Goal: Information Seeking & Learning: Understand process/instructions

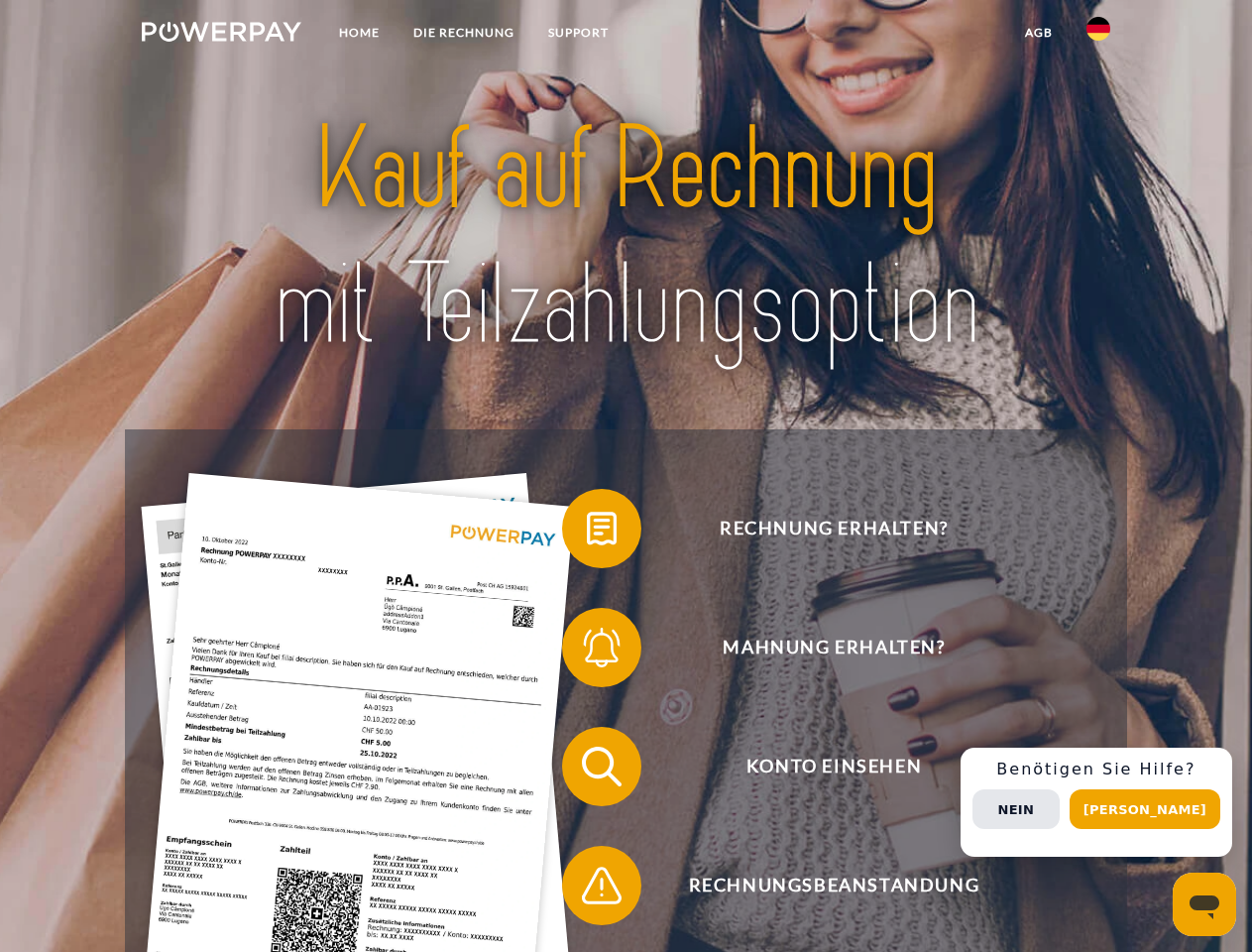
click at [221, 35] on img at bounding box center [222, 32] width 160 height 20
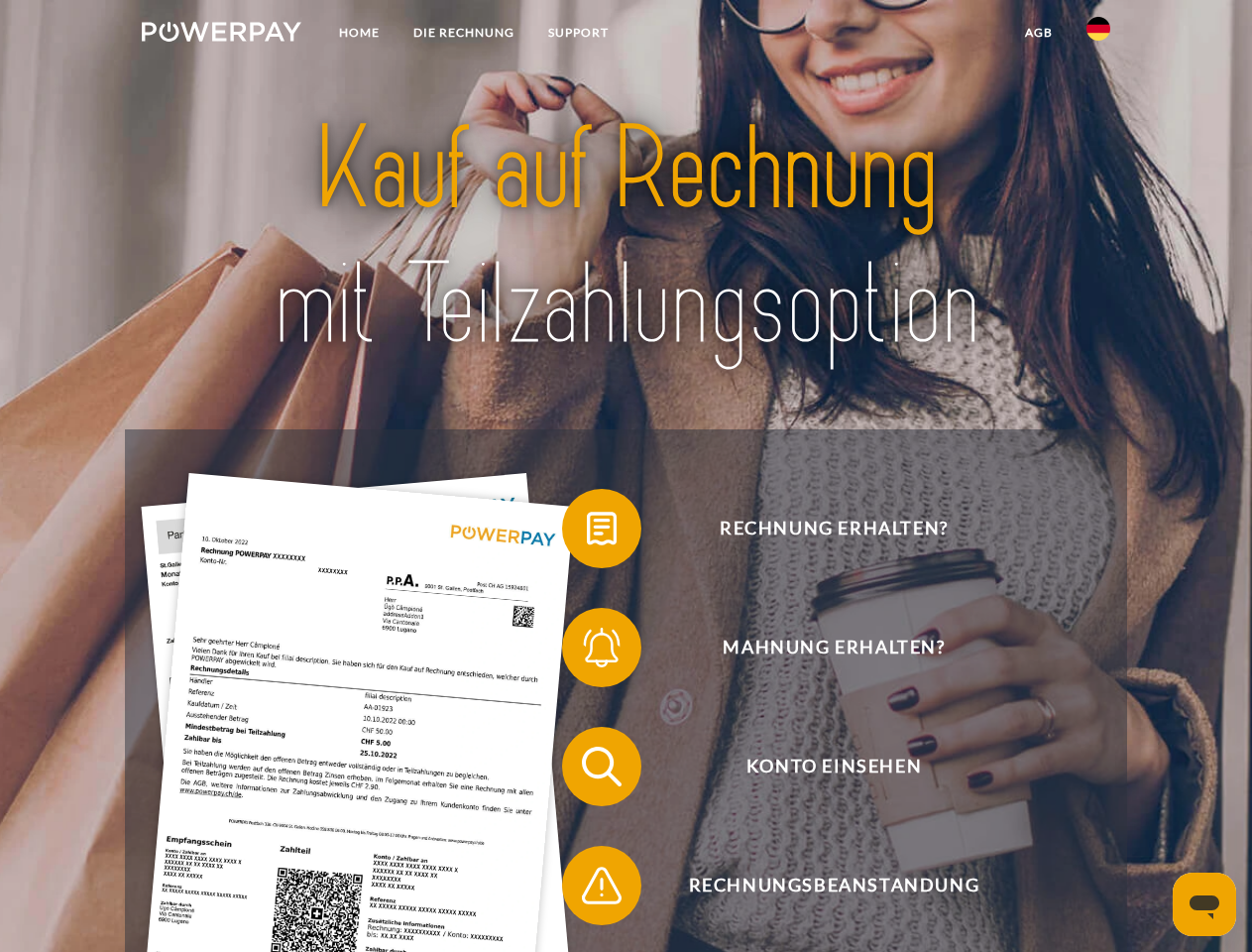
click at [1099, 35] on img at bounding box center [1099, 29] width 24 height 24
click at [1038, 33] on link "agb" at bounding box center [1039, 33] width 62 height 36
click at [587, 532] on span at bounding box center [571, 528] width 99 height 99
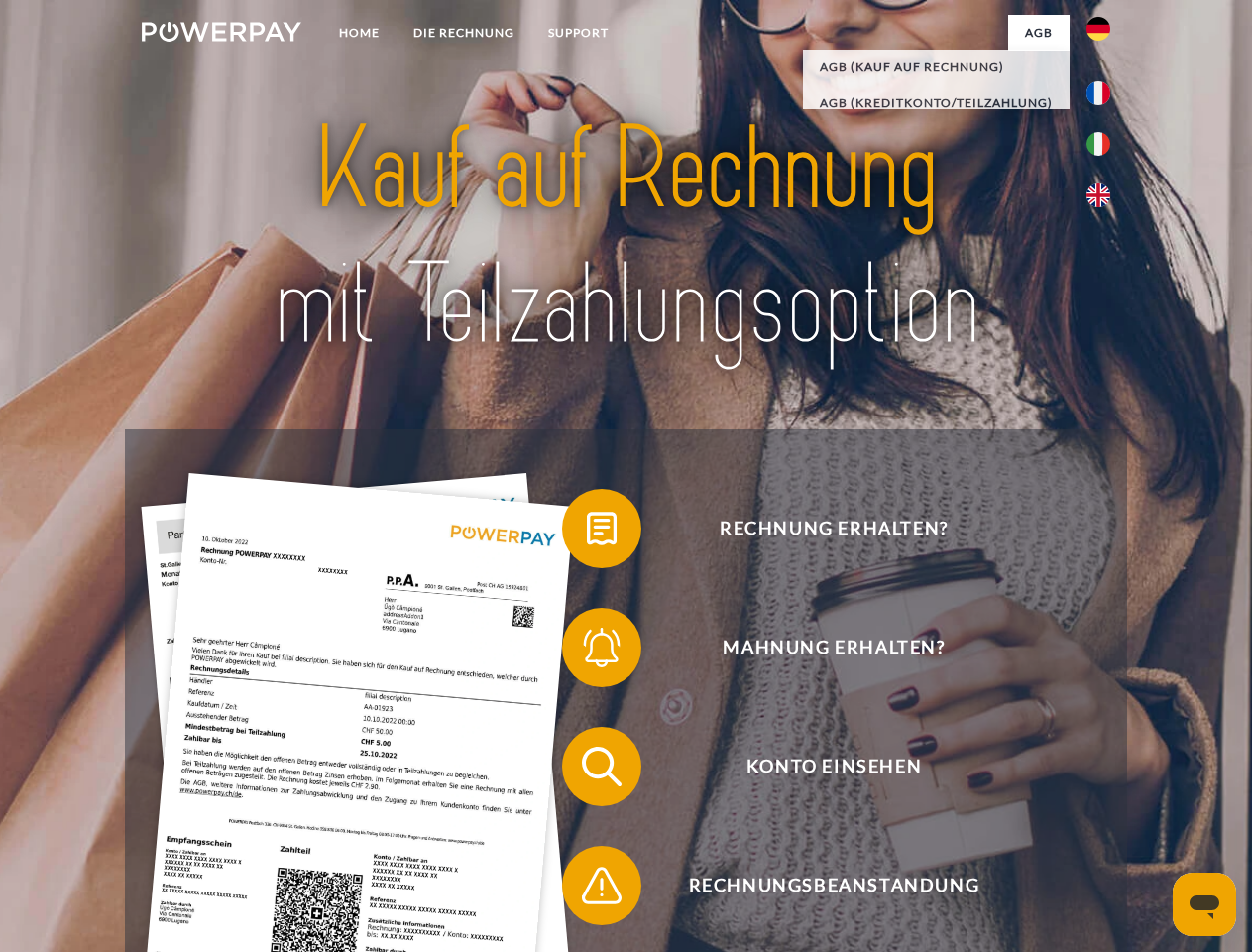
click at [587, 652] on span at bounding box center [571, 647] width 99 height 99
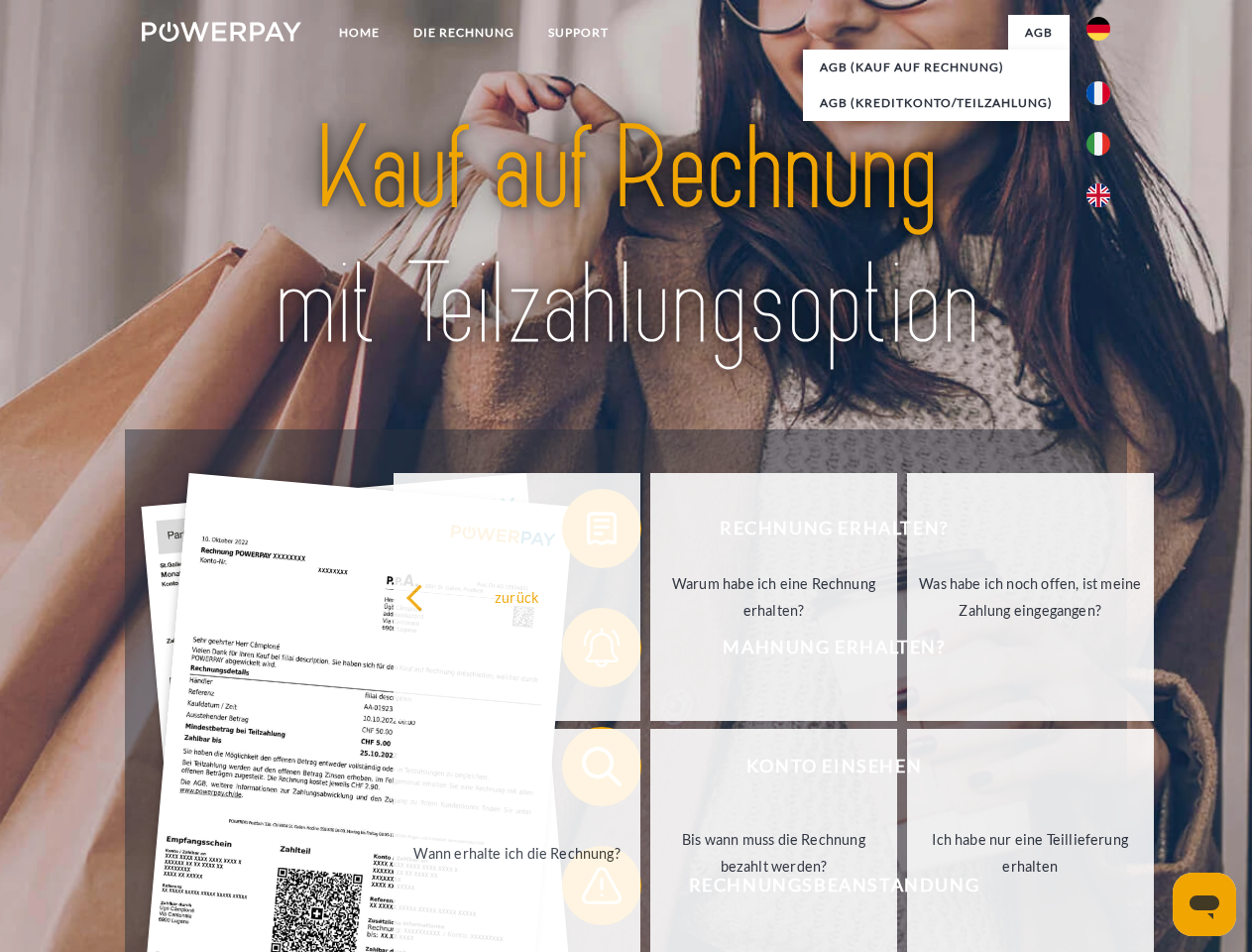
click at [651, 770] on link "Bis wann muss die Rechnung bezahlt werden?" at bounding box center [774, 852] width 247 height 247
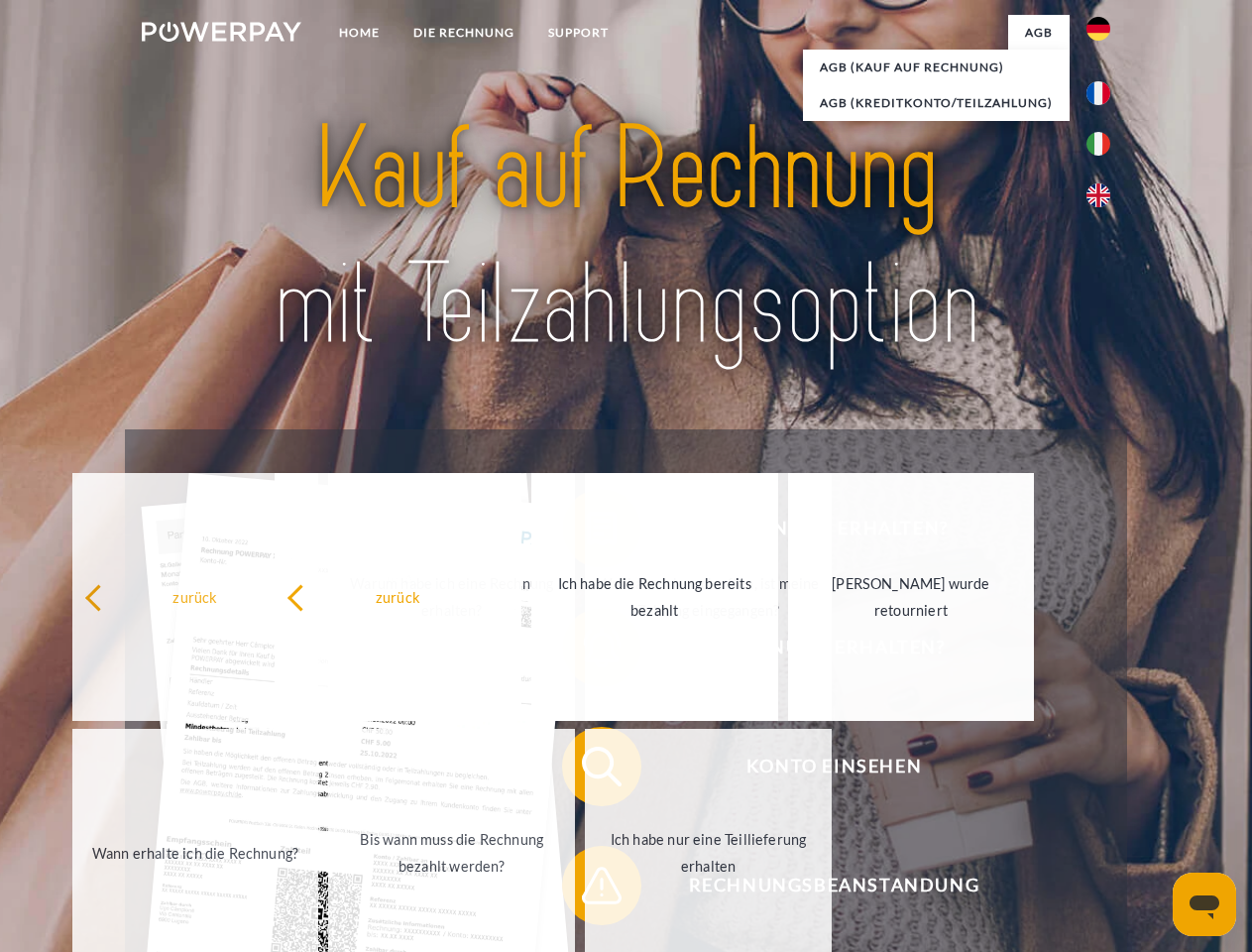
click at [587, 889] on span at bounding box center [571, 884] width 99 height 99
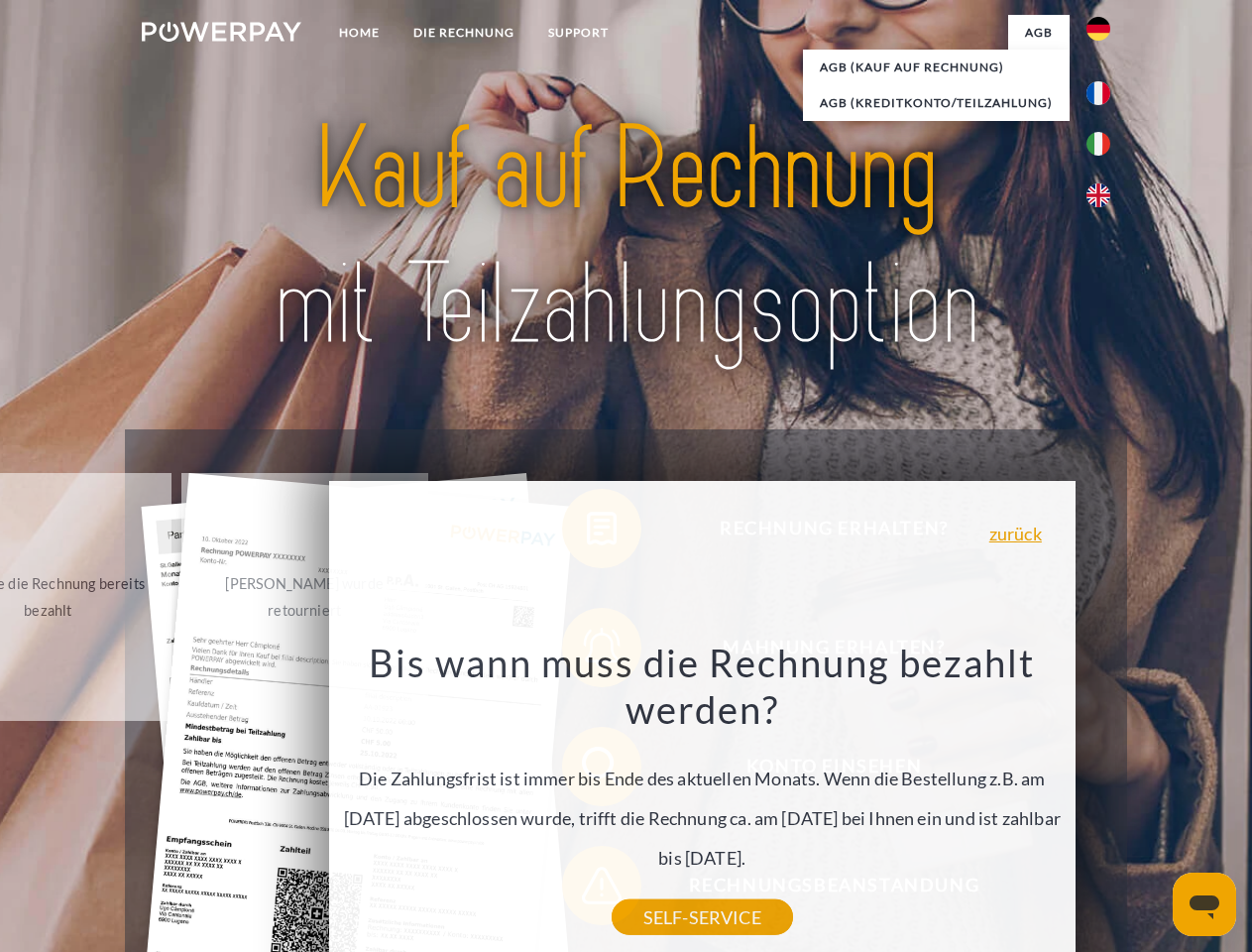
click at [1103, 802] on div "Rechnung erhalten? Mahnung erhalten? Konto einsehen" at bounding box center [625, 825] width 1001 height 793
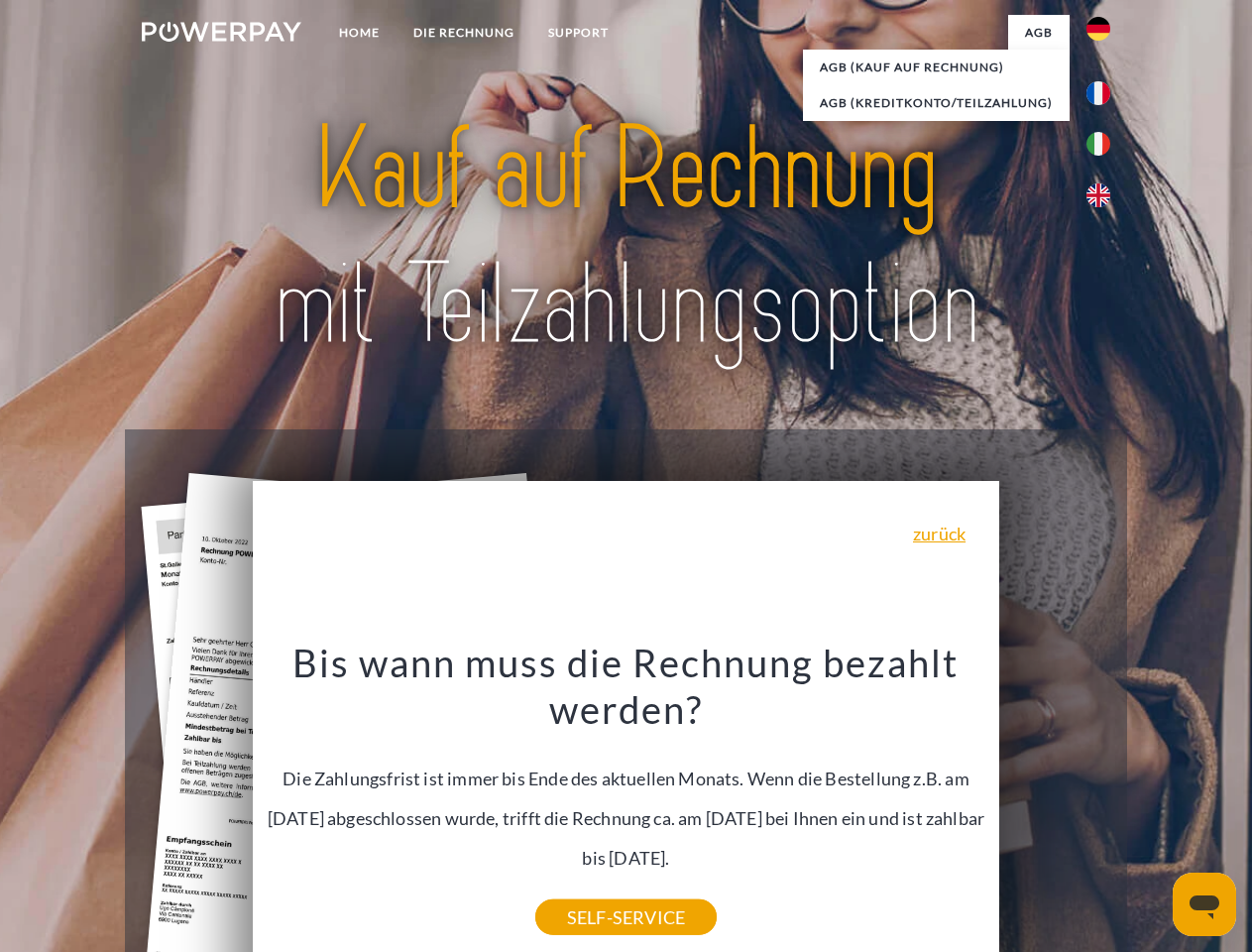
click at [1055, 806] on span "Konto einsehen" at bounding box center [834, 765] width 486 height 79
click at [1152, 808] on header "Home DIE RECHNUNG SUPPORT" at bounding box center [626, 685] width 1252 height 1369
